Goal: Task Accomplishment & Management: Use online tool/utility

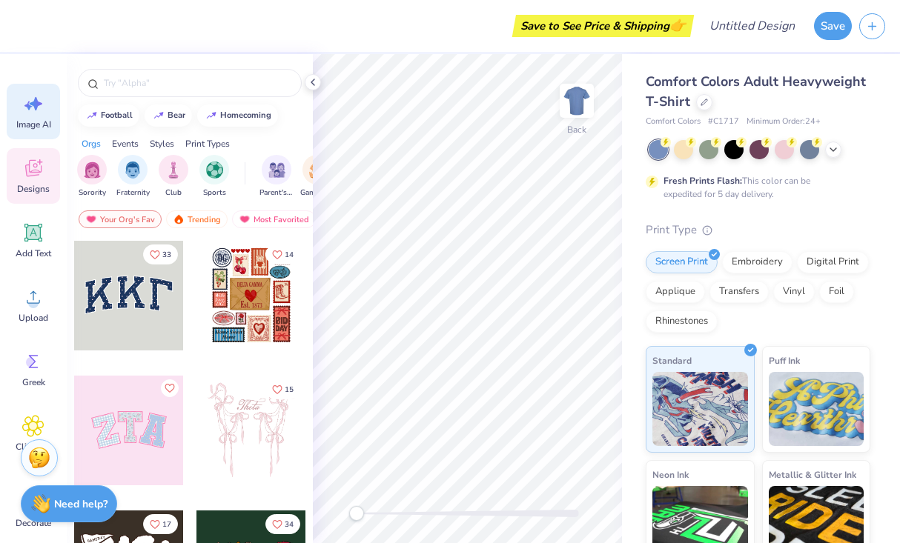
click at [37, 117] on div "Image AI" at bounding box center [33, 112] width 53 height 56
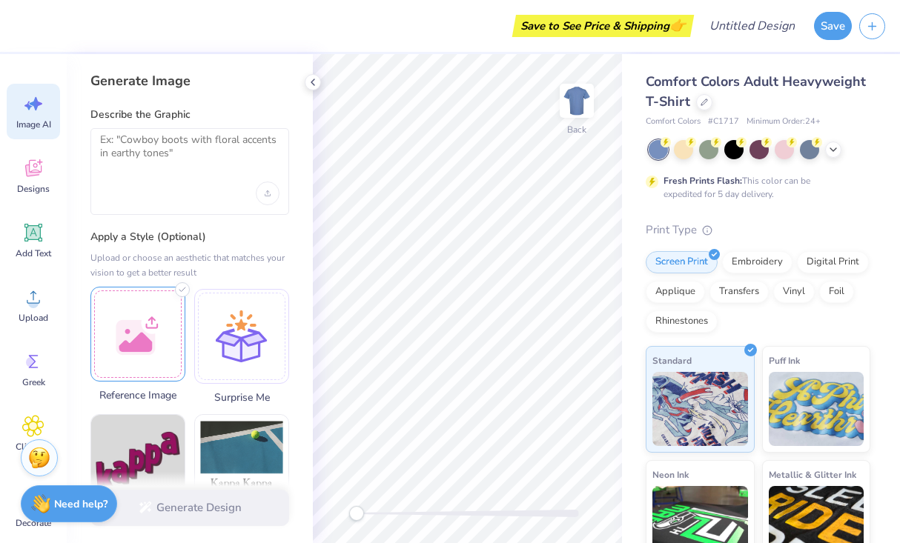
click at [149, 339] on div at bounding box center [137, 334] width 95 height 95
click at [150, 323] on div at bounding box center [137, 334] width 95 height 95
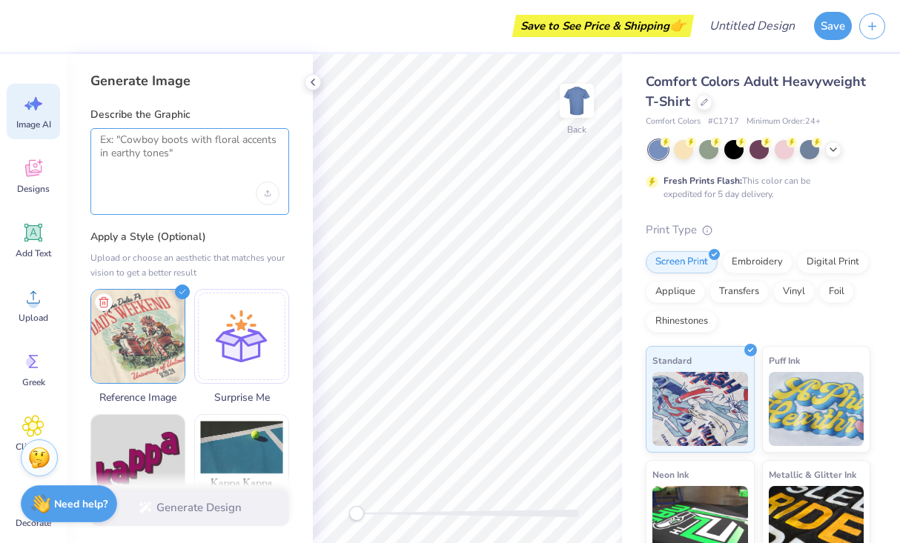
click at [182, 141] on textarea at bounding box center [189, 151] width 179 height 37
type textarea "C"
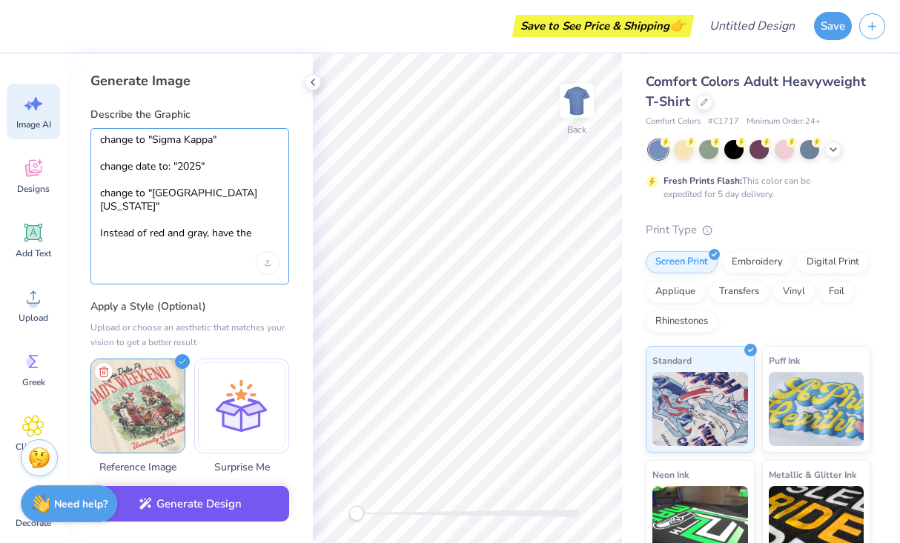
type textarea "change to "Sigma Kappa" change date to: "2025" change to "University of Michiga…"
click at [162, 498] on button "Generate Design" at bounding box center [189, 504] width 199 height 36
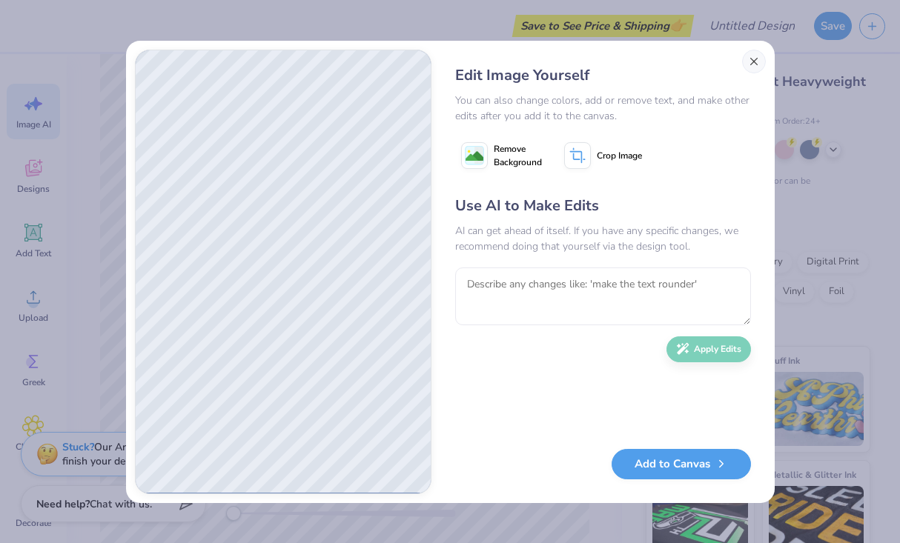
click at [754, 57] on button "Close" at bounding box center [754, 62] width 24 height 24
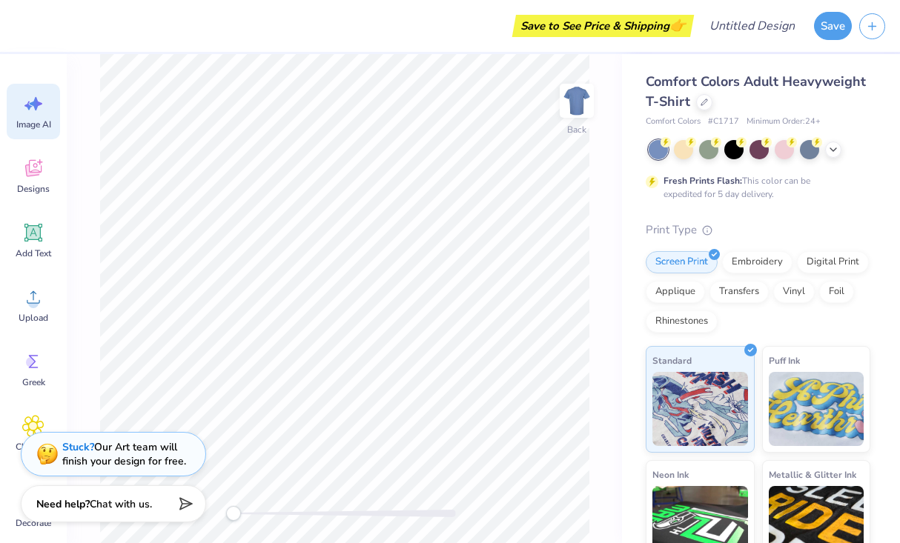
click at [33, 119] on span "Image AI" at bounding box center [33, 125] width 35 height 12
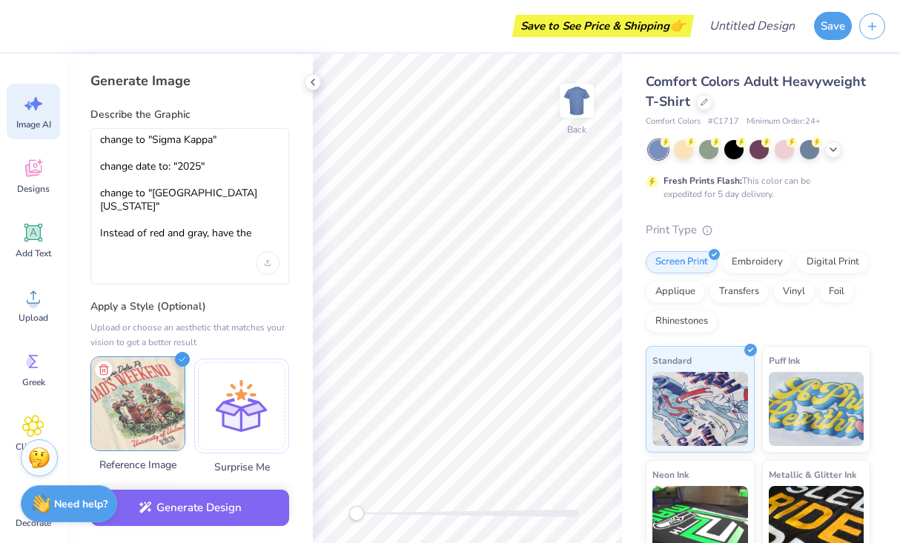
click at [150, 381] on img at bounding box center [137, 403] width 93 height 93
click at [102, 365] on icon at bounding box center [103, 370] width 7 height 10
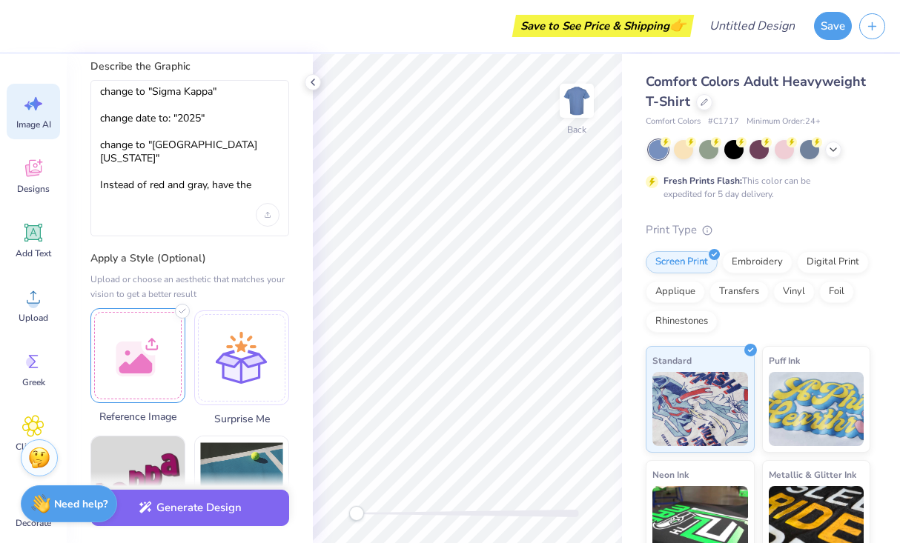
scroll to position [27, 0]
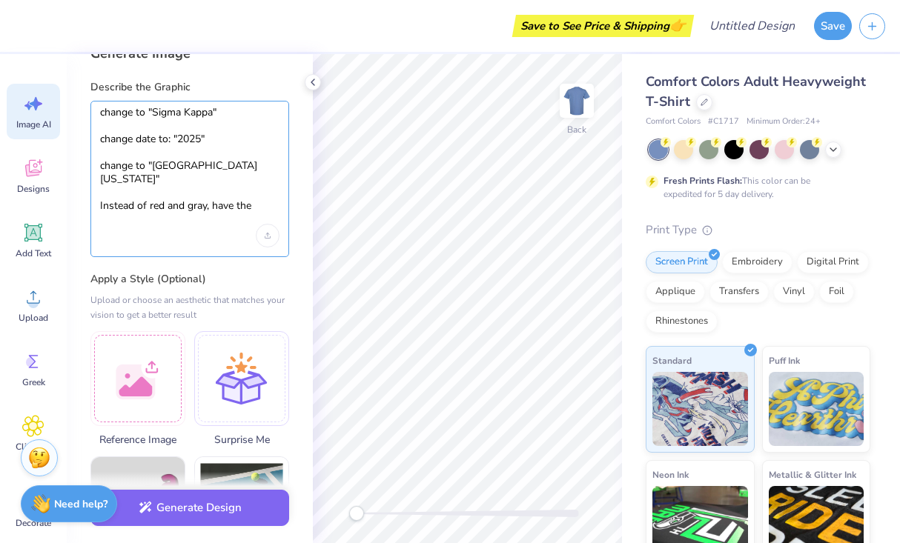
drag, startPoint x: 228, startPoint y: 211, endPoint x: 90, endPoint y: 118, distance: 167.1
click at [90, 118] on div "change to "Sigma Kappa" change date to: "2025" change to "University of Michiga…" at bounding box center [189, 179] width 199 height 156
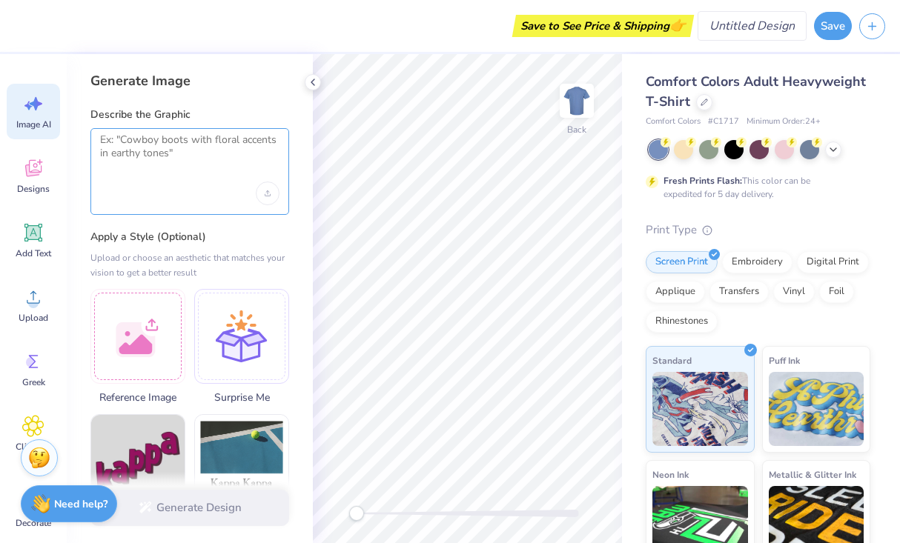
scroll to position [0, 0]
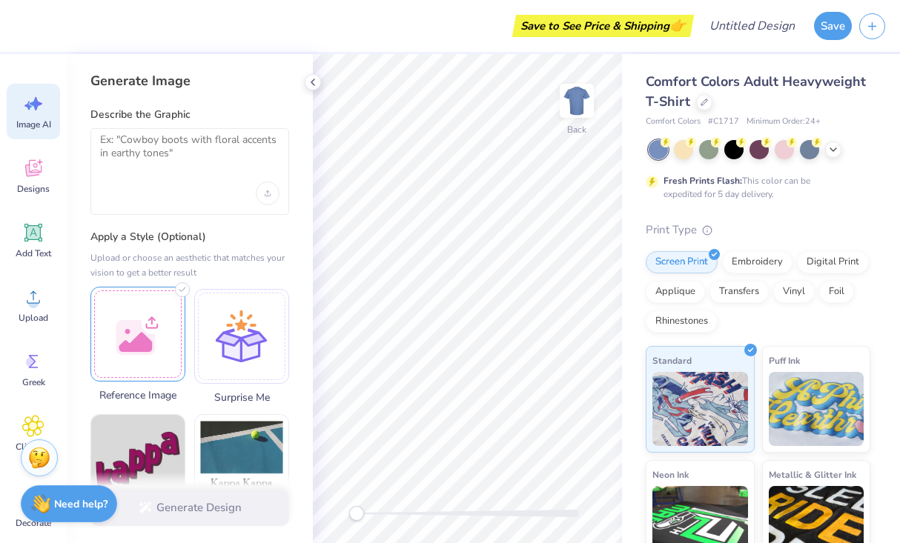
click at [156, 339] on div at bounding box center [137, 334] width 95 height 95
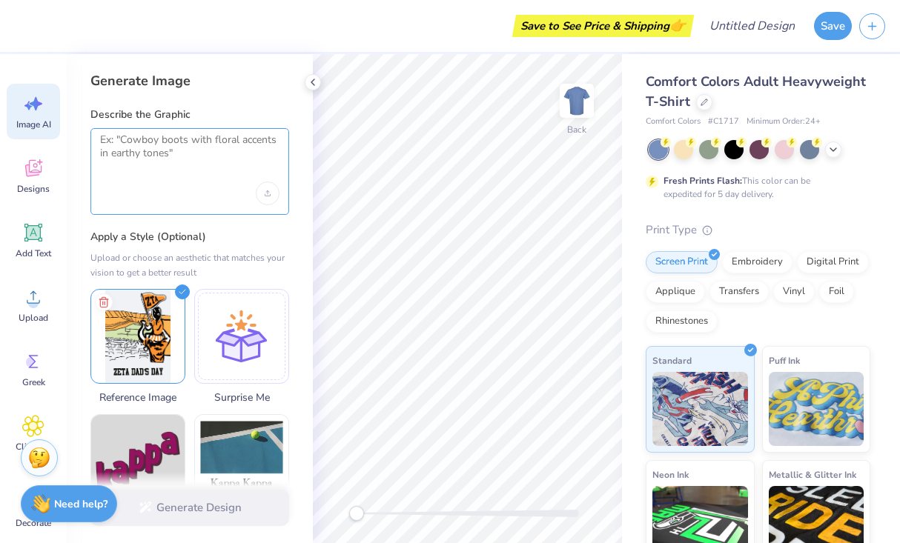
click at [211, 163] on textarea at bounding box center [189, 151] width 179 height 37
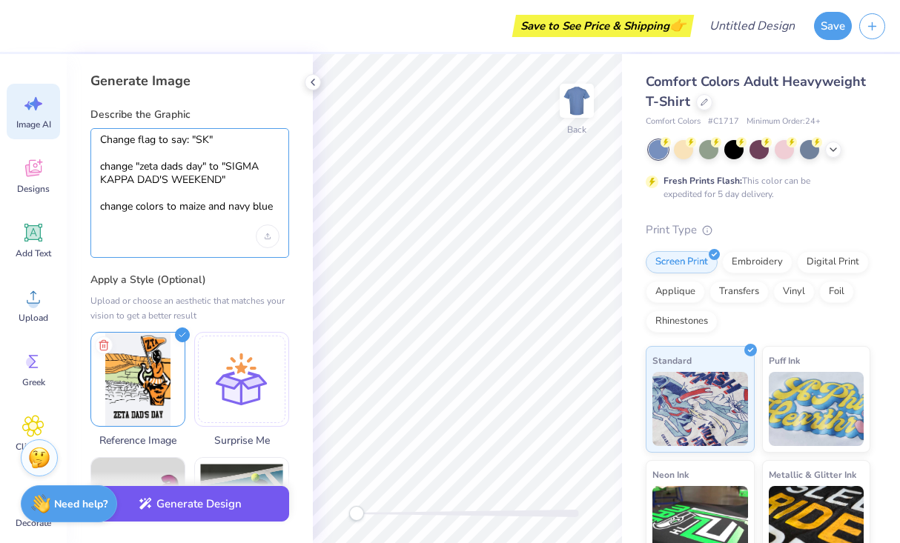
type textarea "Change flag to say: "SK" change "zeta dads day" to "SIGMA KAPPA DAD'S WEEKEND" …"
click at [187, 503] on button "Generate Design" at bounding box center [189, 504] width 199 height 36
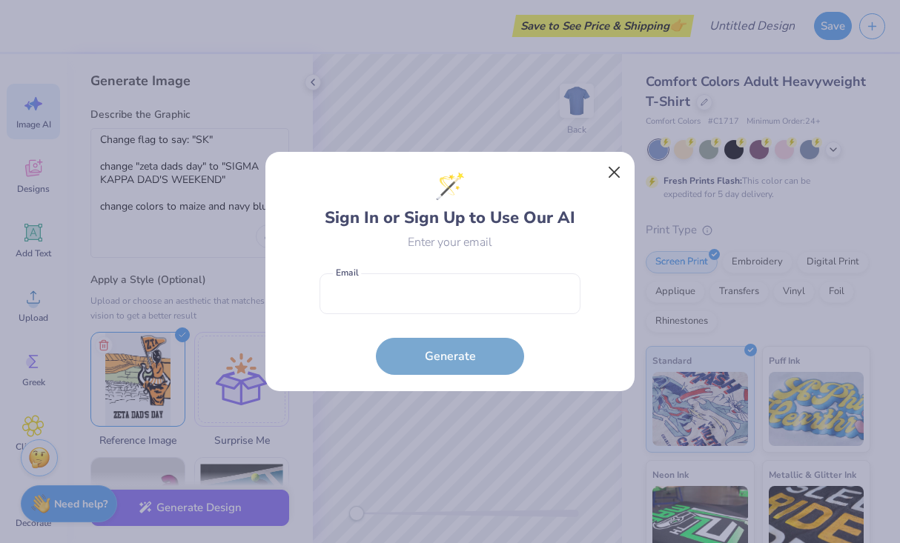
click at [608, 183] on button "Close" at bounding box center [614, 173] width 28 height 28
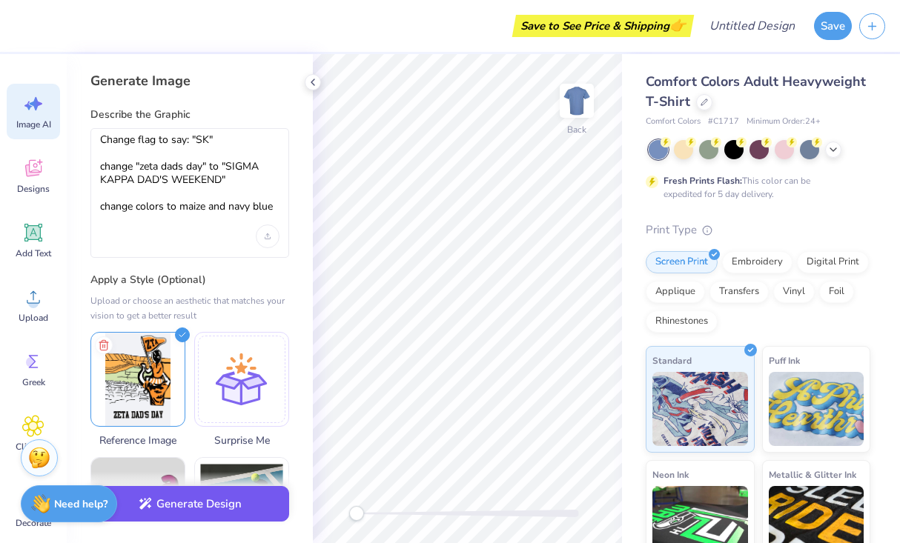
click at [203, 521] on button "Generate Design" at bounding box center [189, 504] width 199 height 36
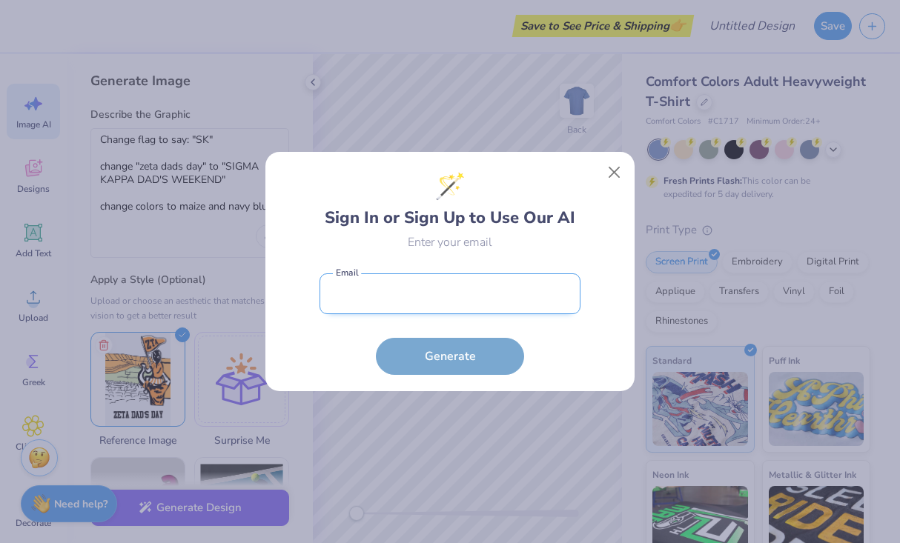
click at [481, 299] on input "email" at bounding box center [449, 293] width 261 height 41
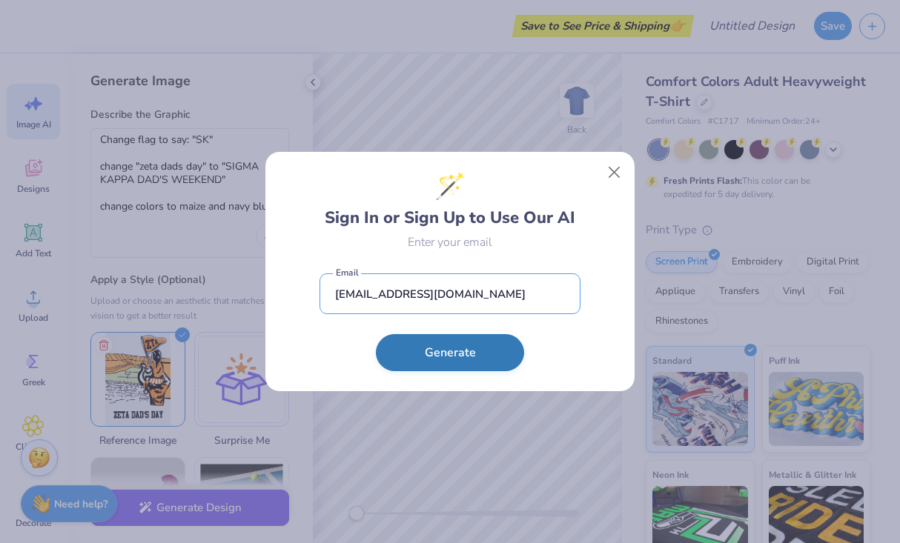
type input "marinly@umich.edu"
click at [468, 350] on button "Generate" at bounding box center [450, 352] width 148 height 37
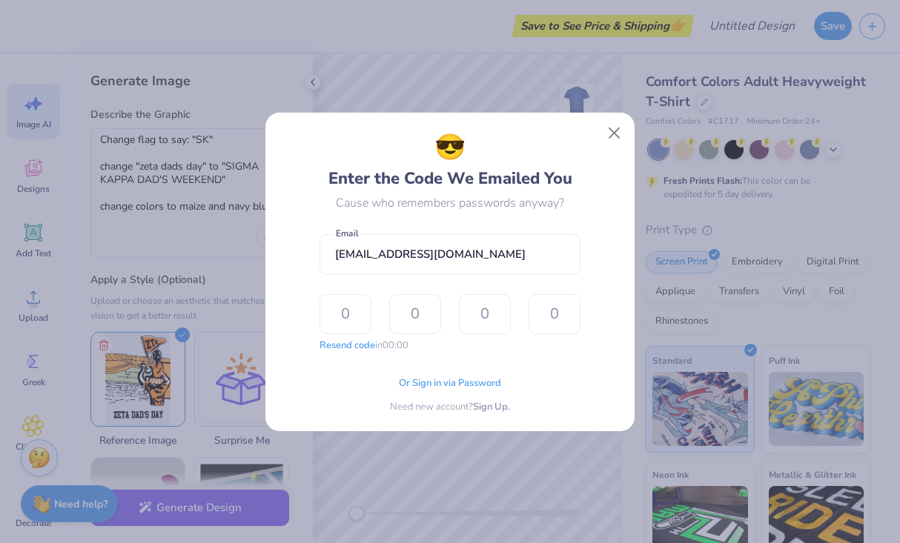
type input "5"
type input "8"
type input "4"
type input "2"
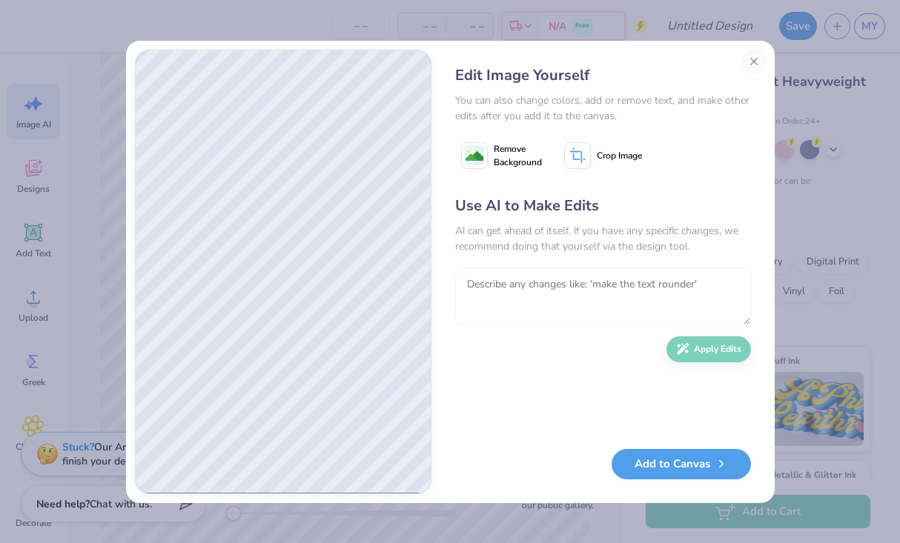
click at [570, 289] on textarea at bounding box center [603, 296] width 296 height 58
type textarea "make it a little girl instead of a little boy"
click at [725, 350] on button "Apply Edits" at bounding box center [708, 346] width 84 height 26
click at [646, 458] on button "Add to Canvas" at bounding box center [680, 460] width 139 height 30
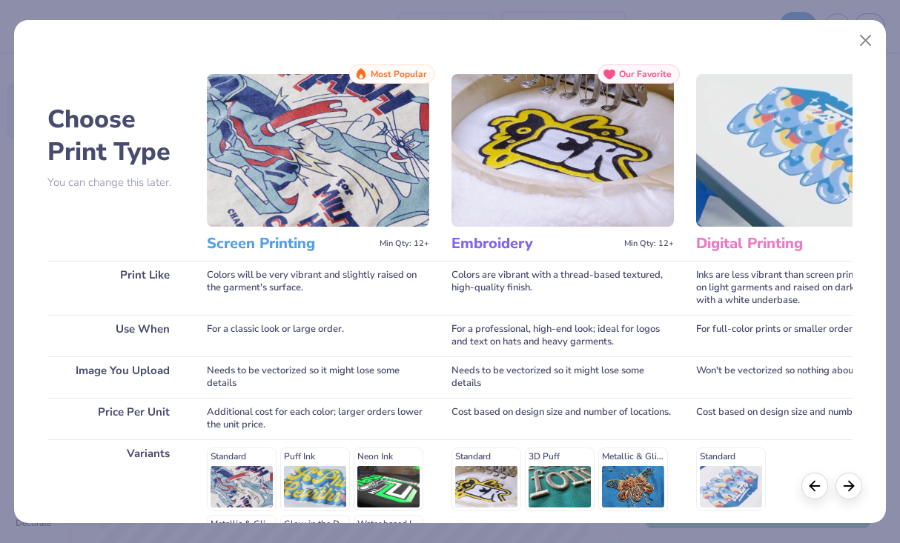
click at [330, 159] on img at bounding box center [318, 150] width 222 height 153
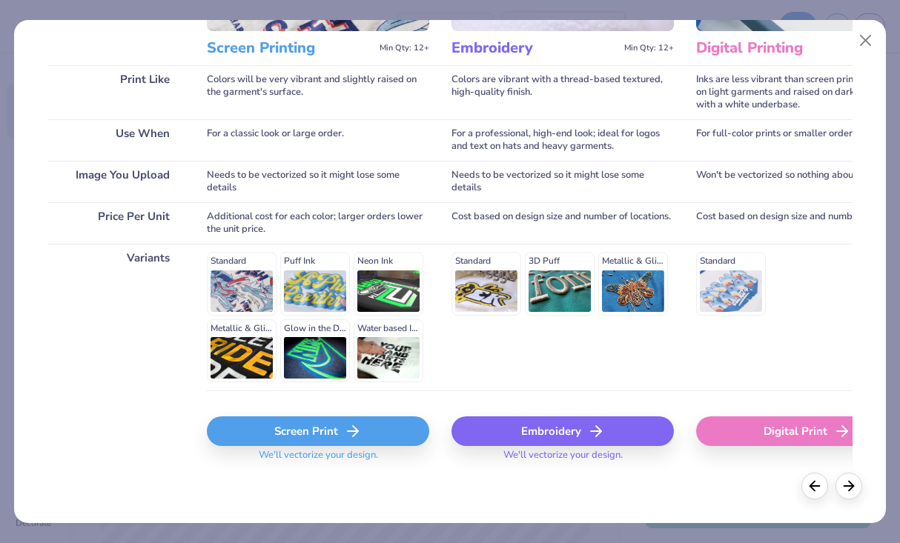
scroll to position [195, 0]
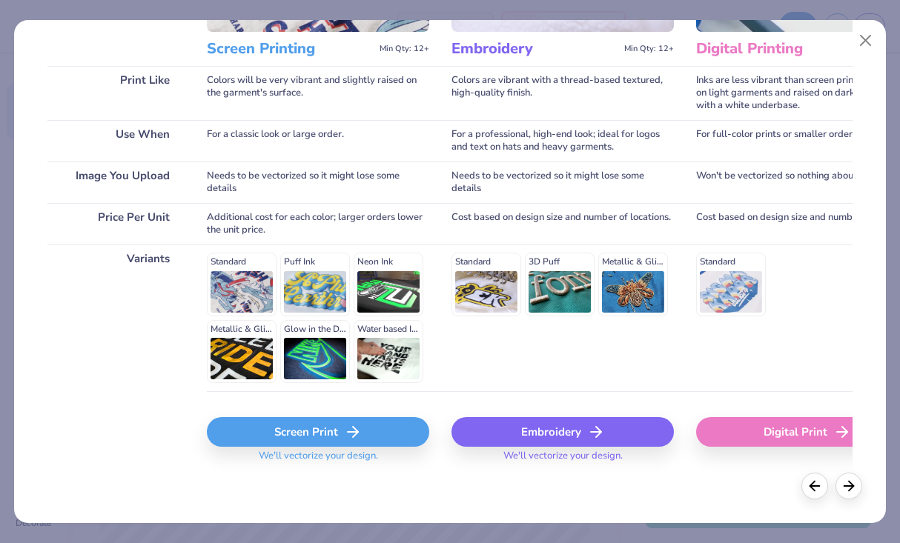
click at [309, 437] on div "Screen Print" at bounding box center [318, 432] width 222 height 30
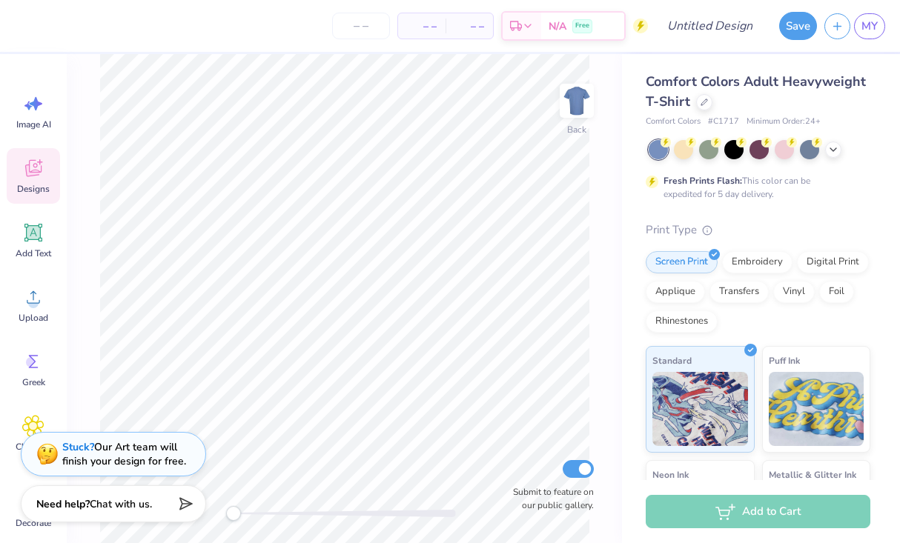
click at [33, 183] on span "Designs" at bounding box center [33, 189] width 33 height 12
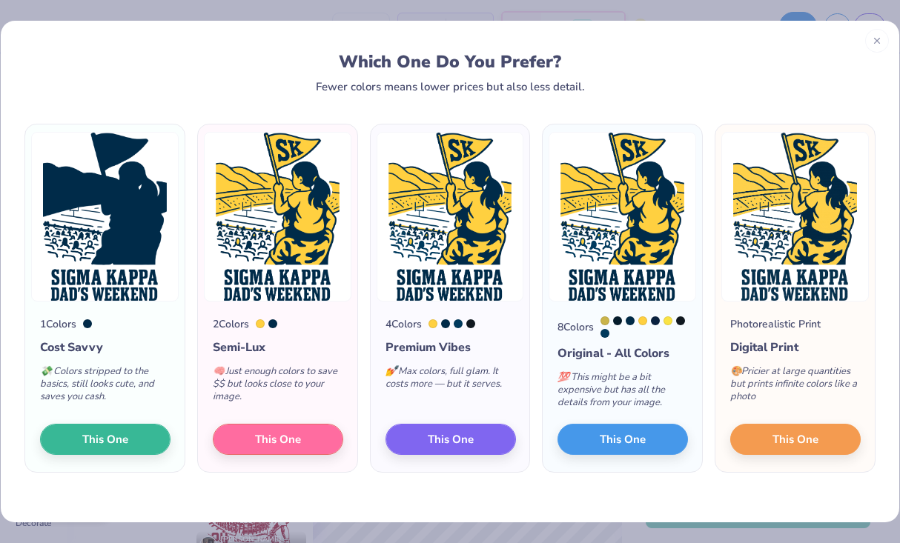
scroll to position [9, 0]
click at [476, 433] on button "This One" at bounding box center [450, 437] width 130 height 31
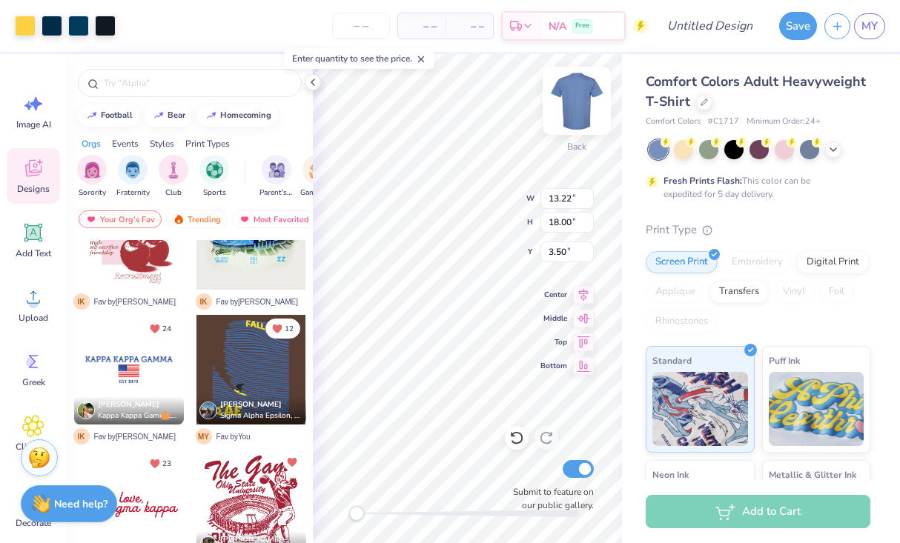
click at [582, 100] on img at bounding box center [576, 100] width 59 height 59
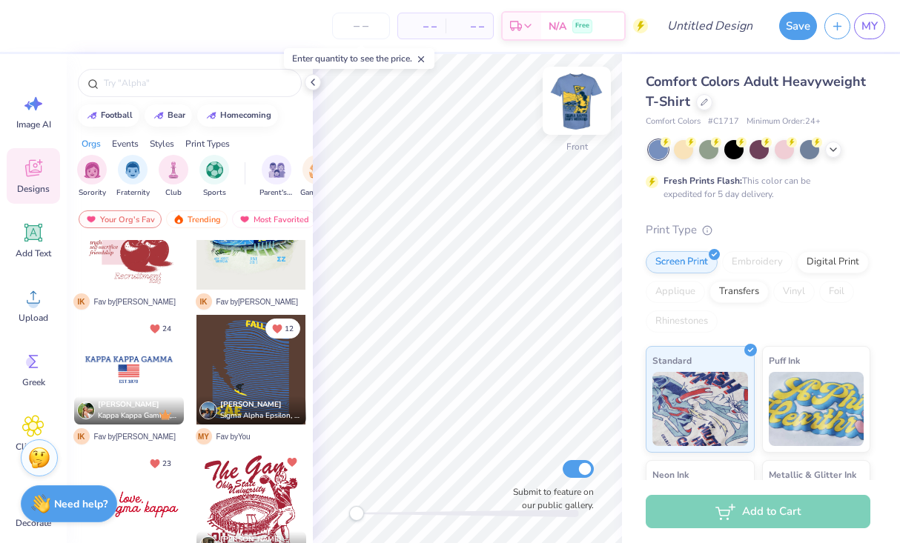
click at [576, 100] on img at bounding box center [576, 100] width 59 height 59
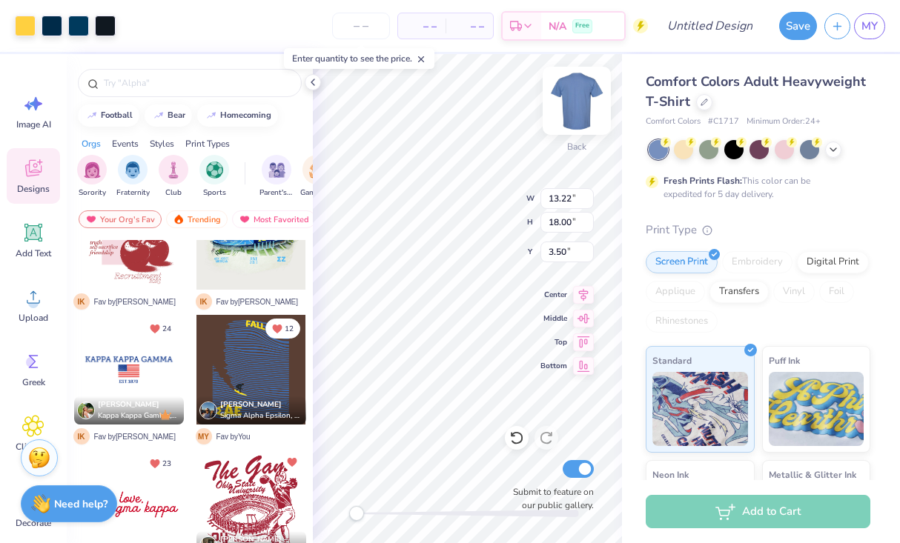
click at [571, 99] on img at bounding box center [576, 100] width 59 height 59
click at [840, 149] on div at bounding box center [833, 148] width 16 height 16
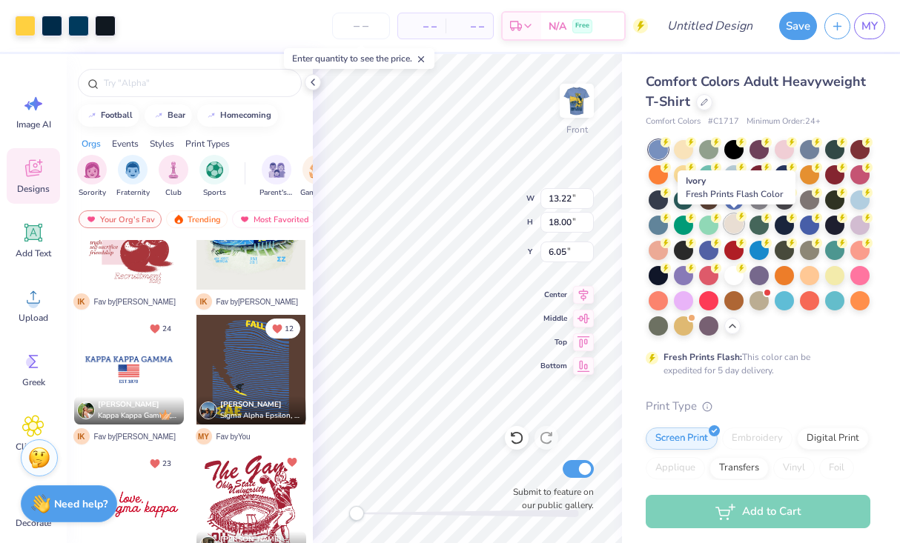
click at [732, 224] on div at bounding box center [733, 223] width 19 height 19
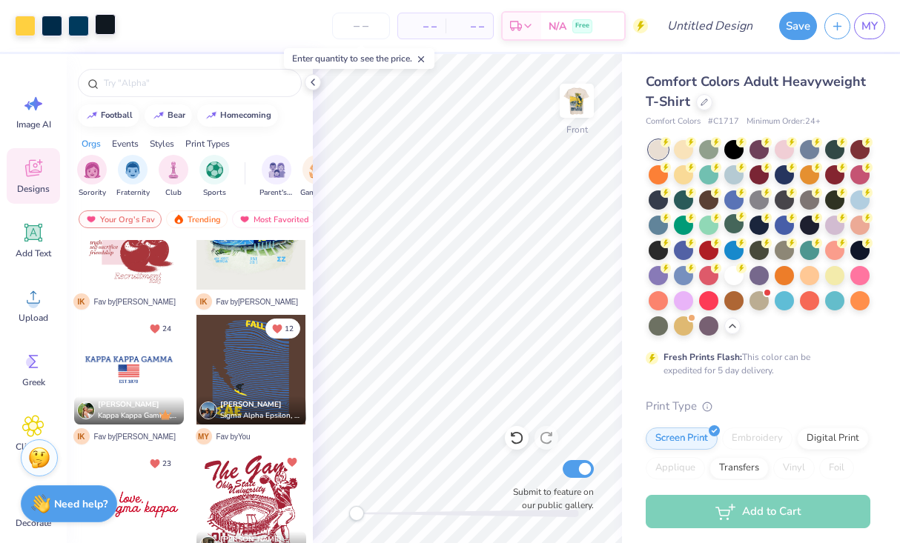
click at [110, 27] on div at bounding box center [105, 24] width 21 height 21
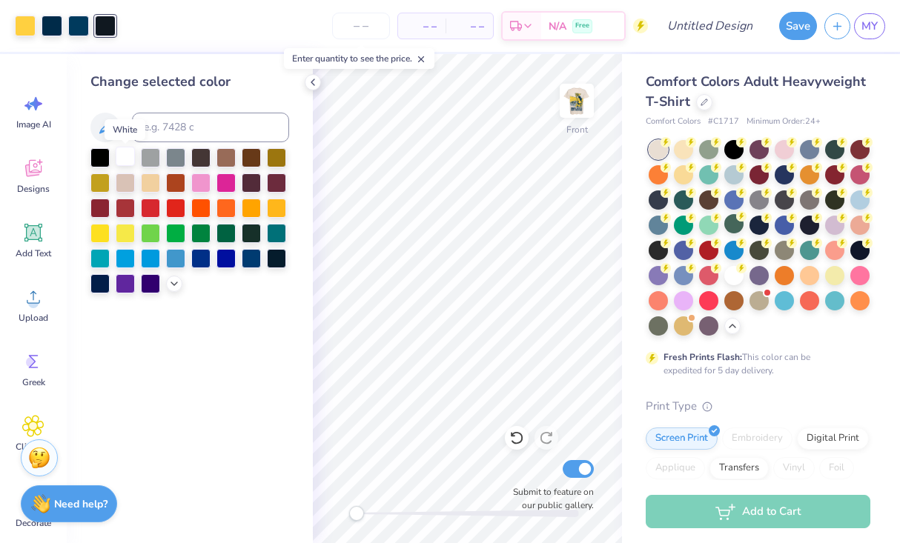
click at [125, 162] on div at bounding box center [125, 156] width 19 height 19
click at [127, 163] on div at bounding box center [125, 156] width 19 height 19
click at [514, 439] on icon at bounding box center [516, 438] width 15 height 15
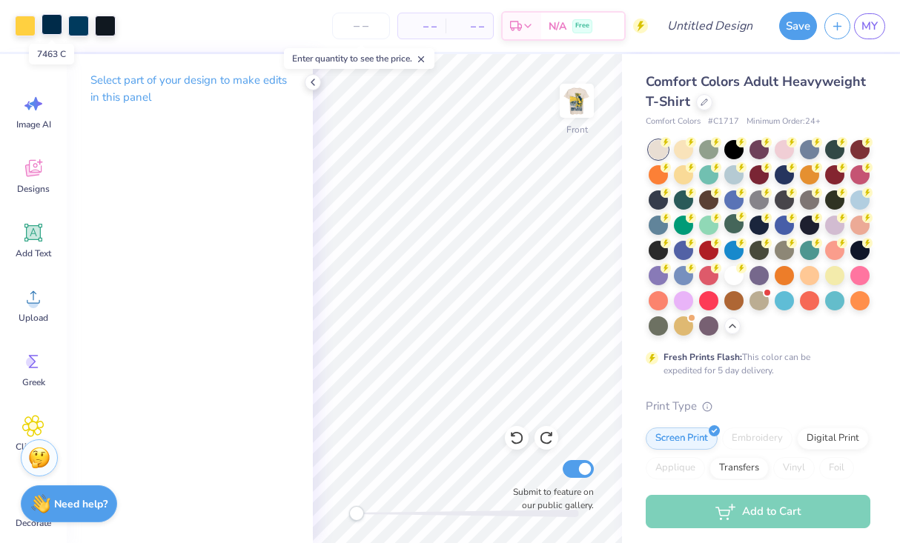
click at [53, 27] on div at bounding box center [51, 24] width 21 height 21
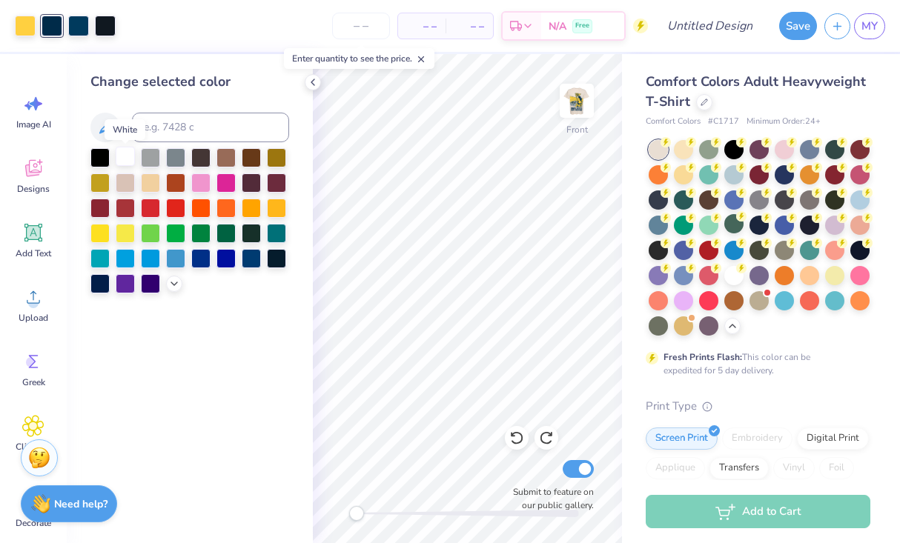
click at [119, 161] on div at bounding box center [125, 156] width 19 height 19
click at [107, 279] on div at bounding box center [99, 282] width 19 height 19
click at [199, 257] on div at bounding box center [200, 256] width 19 height 19
click at [145, 286] on div at bounding box center [150, 282] width 19 height 19
click at [102, 281] on div at bounding box center [99, 282] width 19 height 19
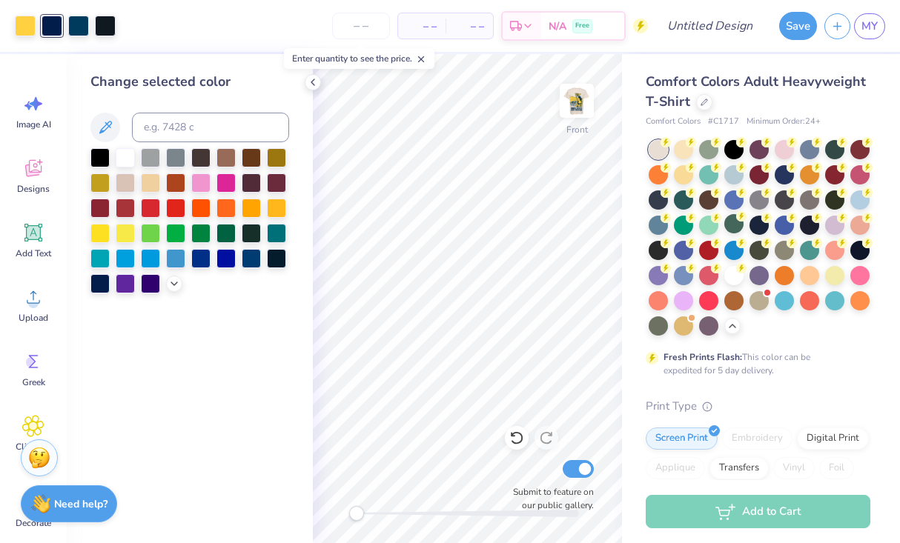
click at [302, 329] on div "Change selected color" at bounding box center [190, 298] width 246 height 489
click at [311, 86] on icon at bounding box center [313, 82] width 12 height 12
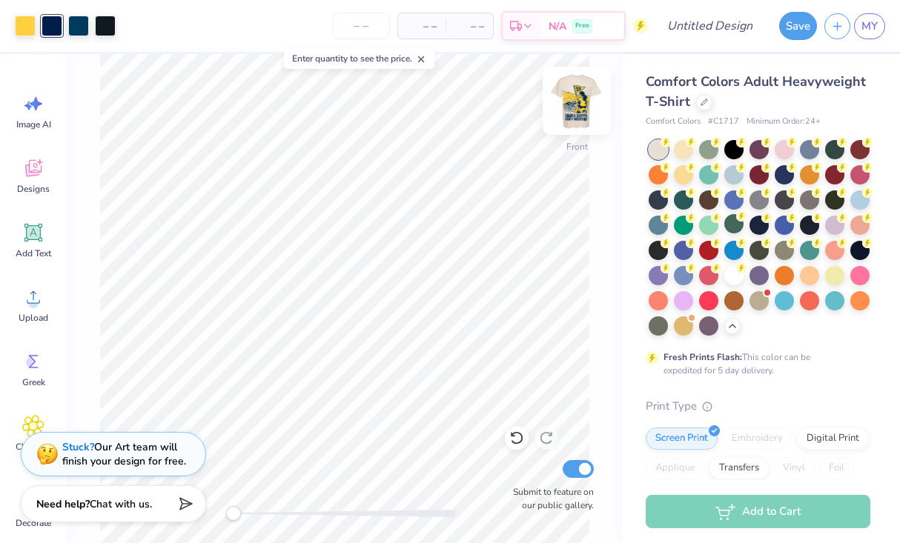
click at [578, 103] on img at bounding box center [576, 100] width 59 height 59
click at [570, 108] on img at bounding box center [576, 100] width 59 height 59
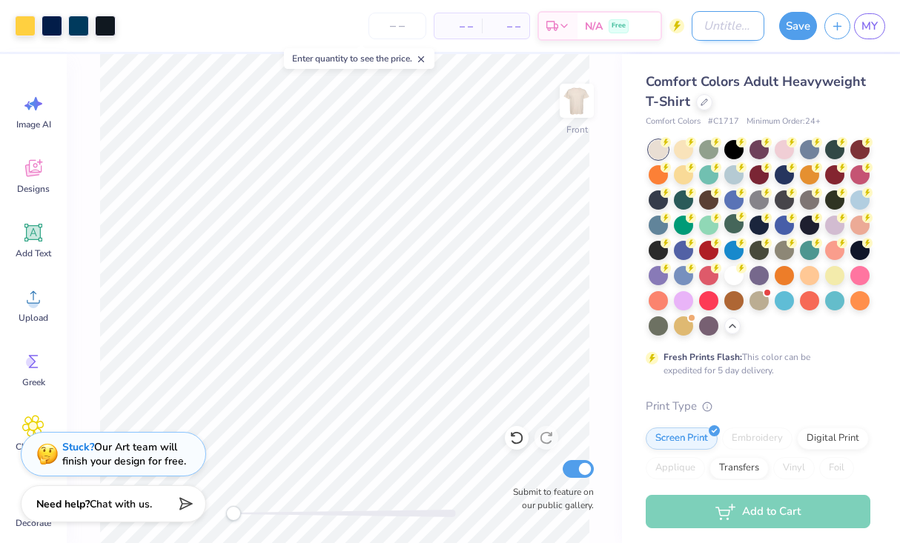
click at [691, 30] on input "Design Title" at bounding box center [727, 26] width 73 height 30
type input "dads weekend"
click at [802, 31] on button "Save" at bounding box center [798, 24] width 38 height 28
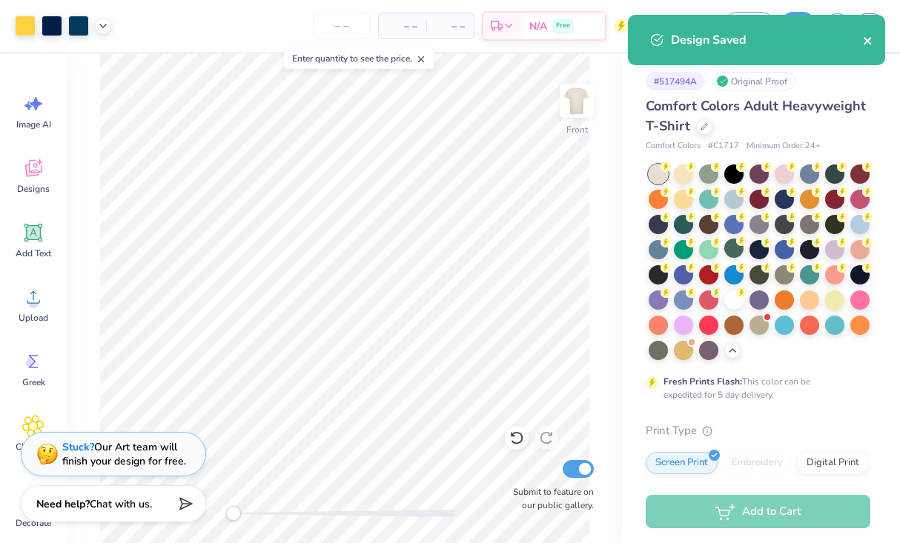
click at [870, 39] on icon "close" at bounding box center [866, 40] width 7 height 7
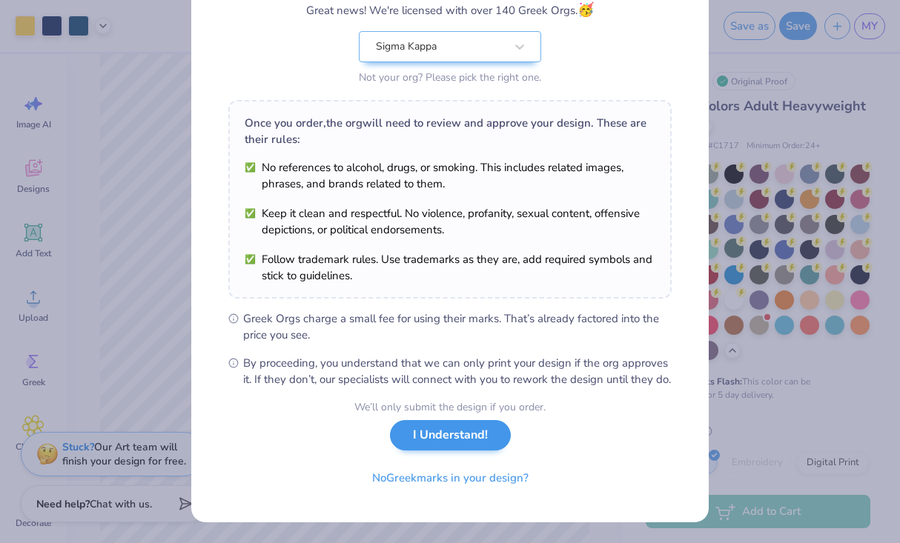
scroll to position [150, 0]
click at [470, 437] on button "I Understand!" at bounding box center [450, 435] width 121 height 30
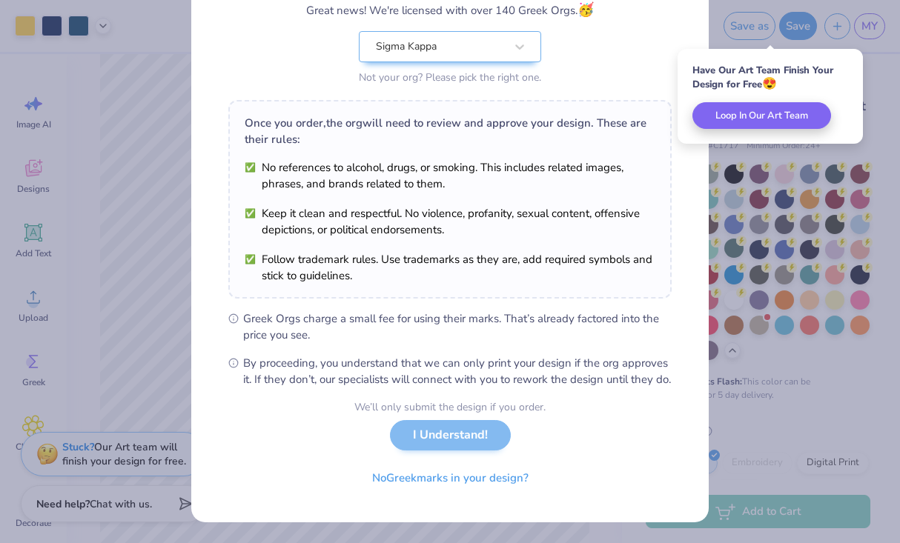
scroll to position [0, 0]
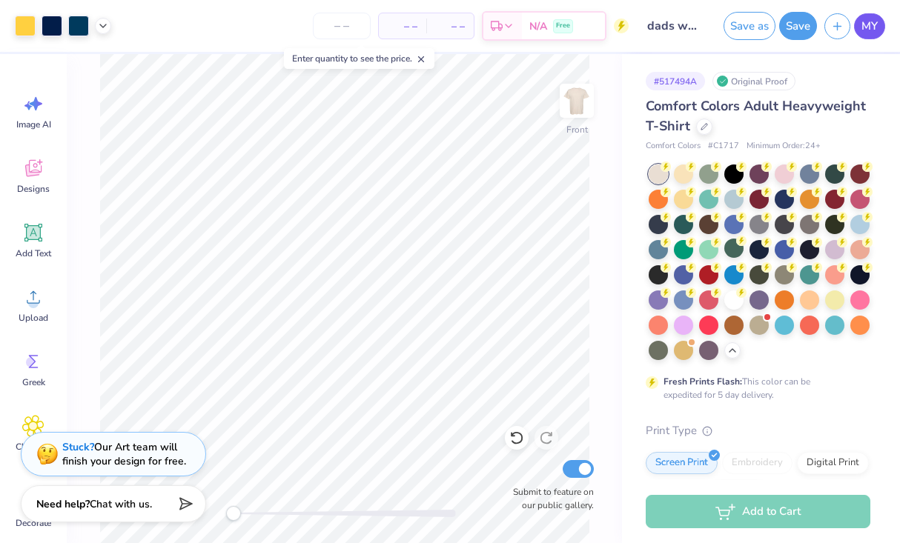
click at [867, 31] on span "MY" at bounding box center [869, 26] width 16 height 17
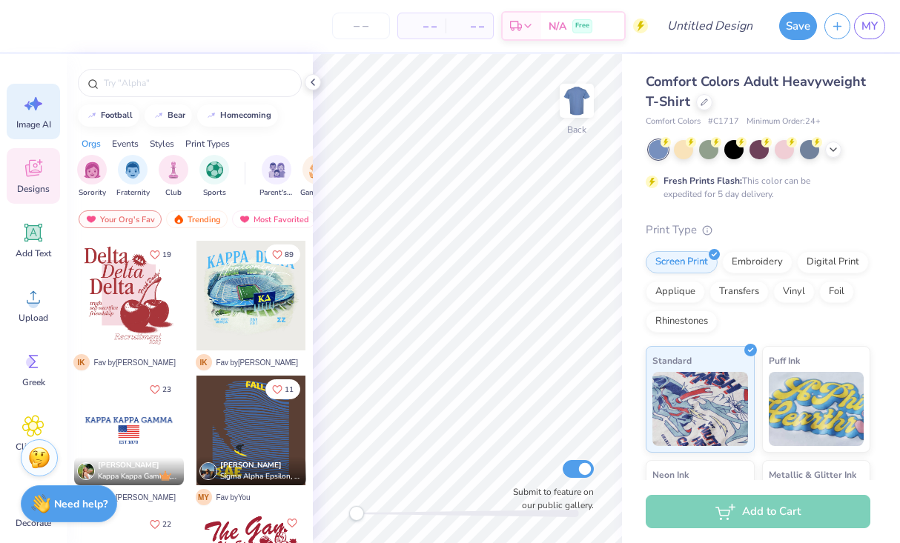
click at [41, 121] on span "Image AI" at bounding box center [33, 125] width 35 height 12
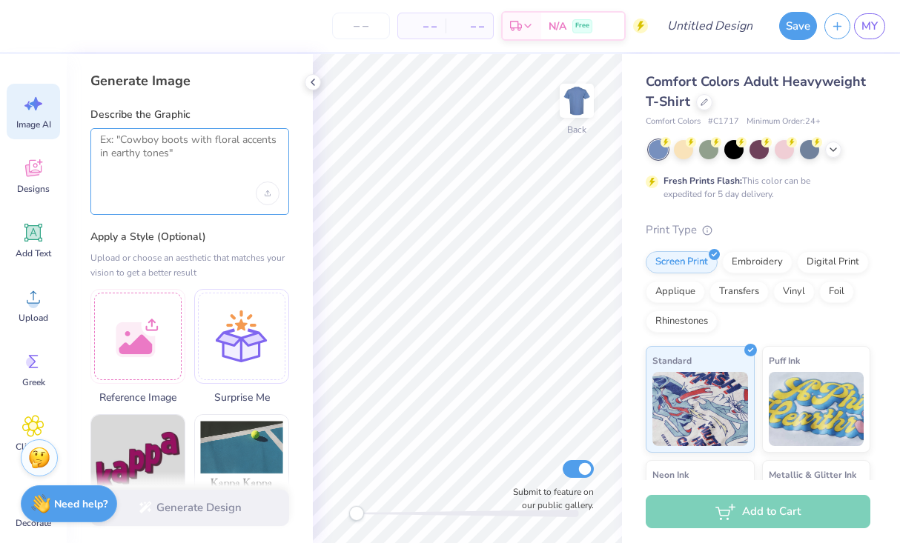
click at [155, 156] on textarea at bounding box center [189, 151] width 179 height 37
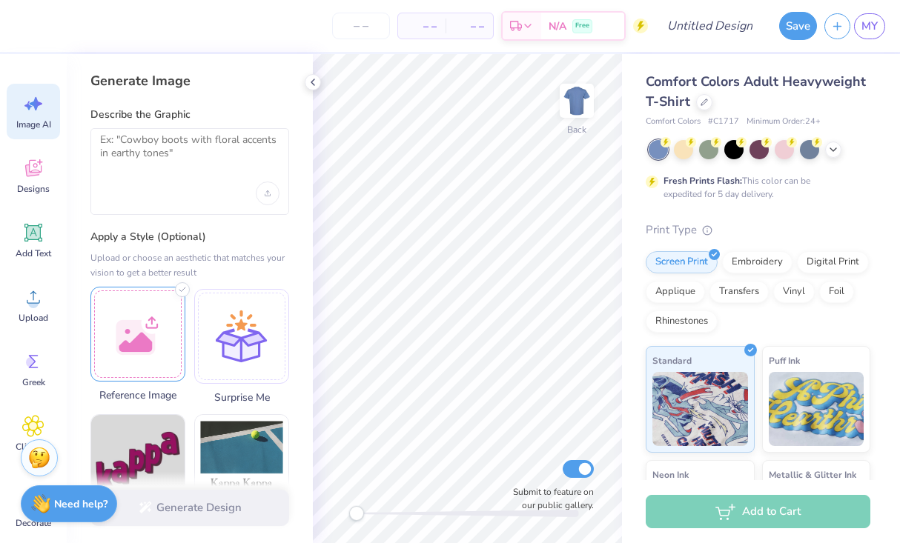
click at [126, 348] on div at bounding box center [137, 334] width 95 height 95
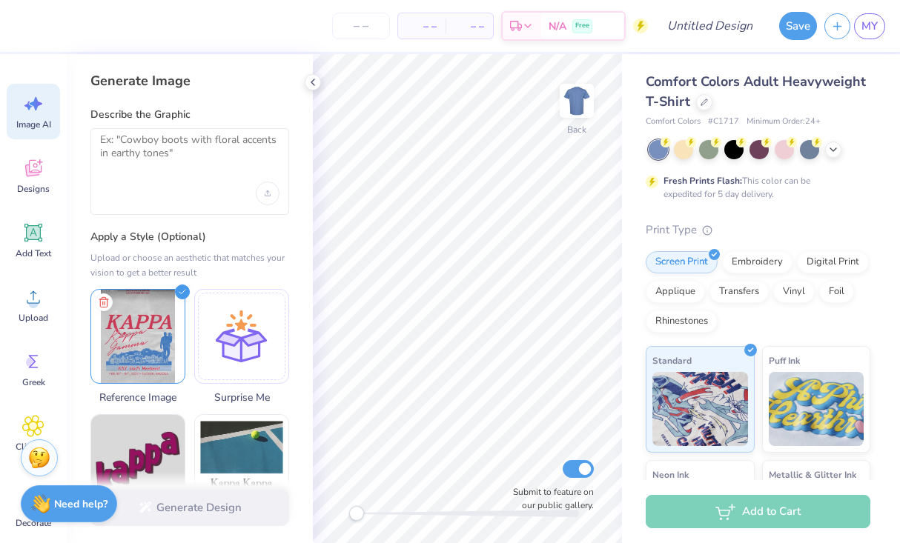
click at [191, 116] on label "Describe the Graphic" at bounding box center [189, 114] width 199 height 15
click at [191, 128] on div at bounding box center [189, 171] width 199 height 87
click at [194, 138] on textarea at bounding box center [189, 151] width 179 height 37
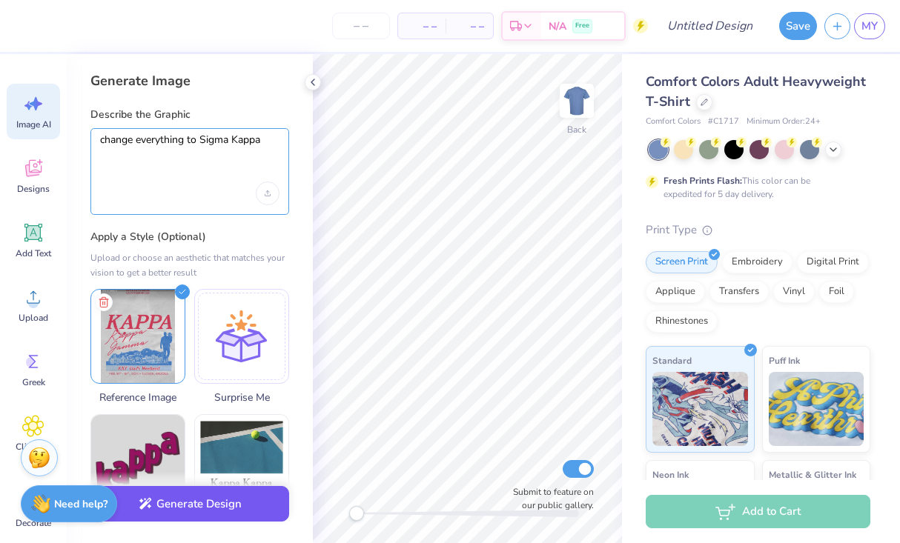
type textarea "change everything to Sigma Kappa"
click at [220, 503] on button "Generate Design" at bounding box center [189, 504] width 199 height 36
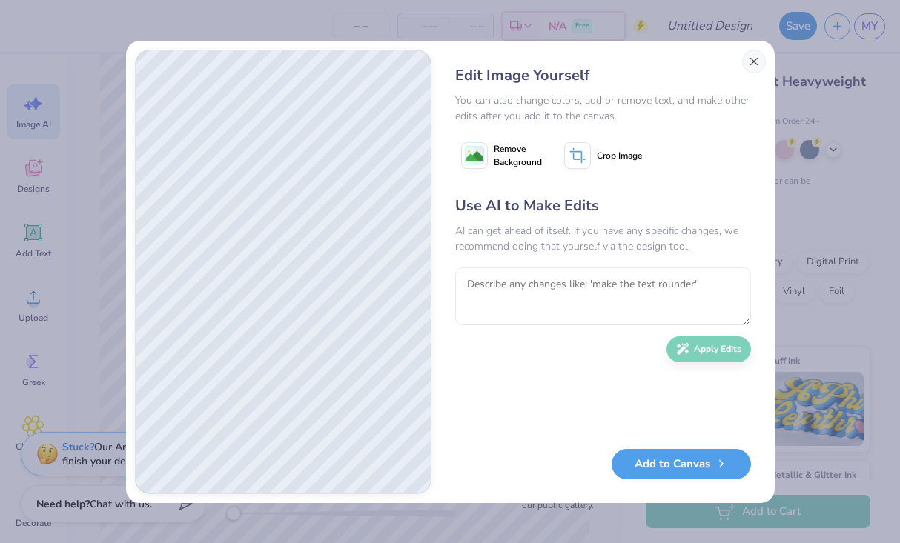
click at [748, 64] on button "Close" at bounding box center [754, 62] width 24 height 24
